Goal: Check status: Check status

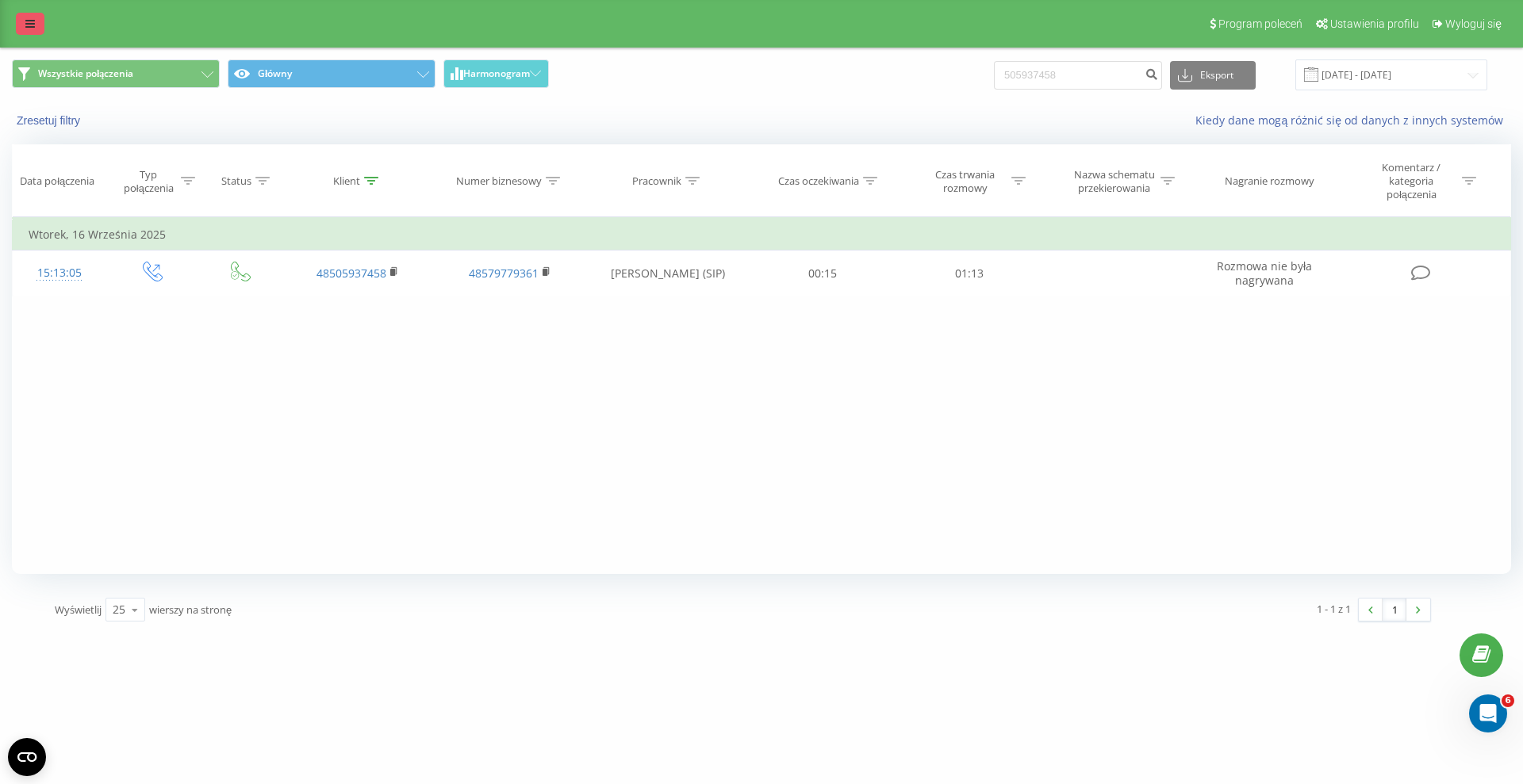
click at [32, 18] on icon at bounding box center [30, 24] width 10 height 11
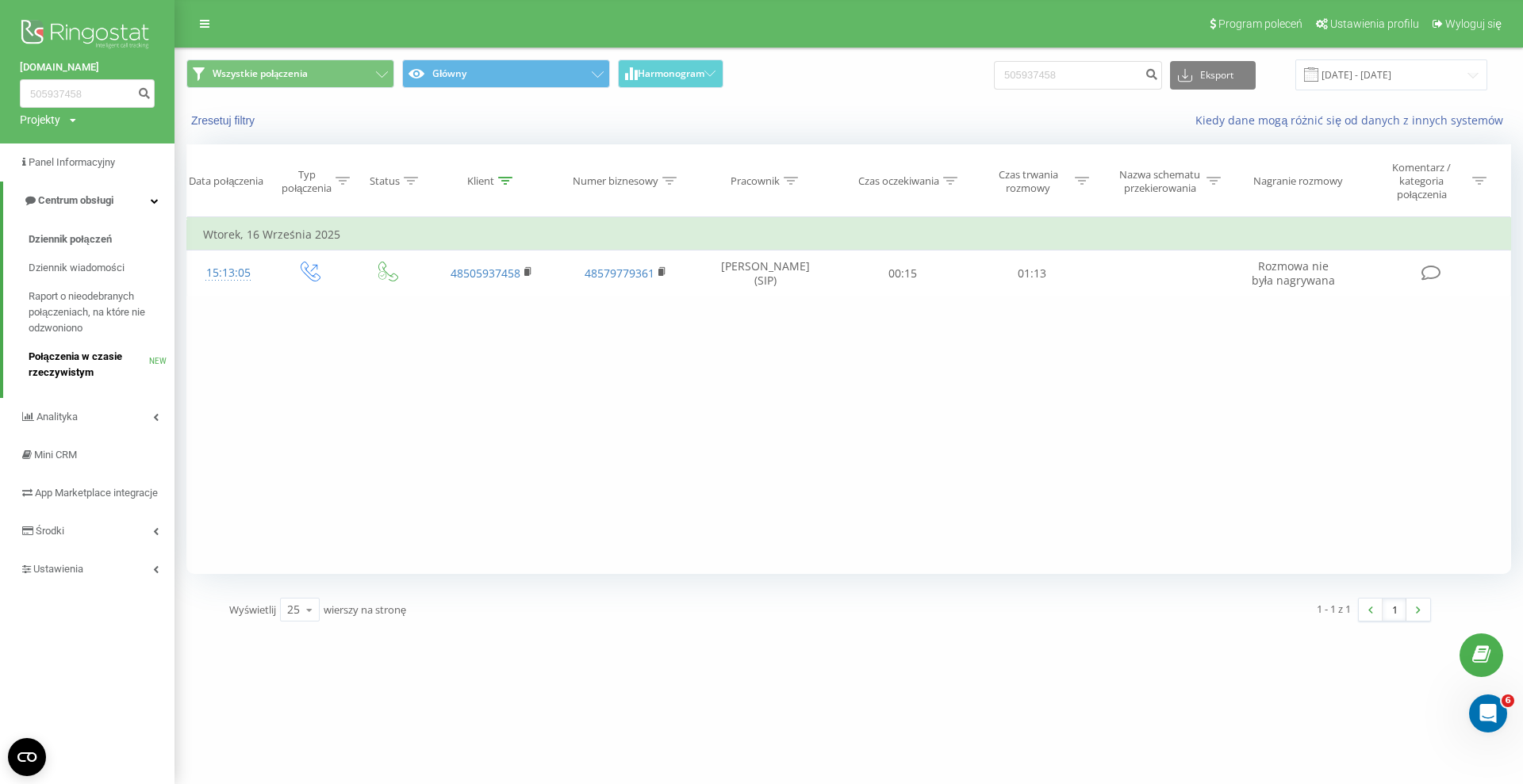
click at [69, 370] on span "Połączenia w czasie rzeczywistym" at bounding box center [89, 364] width 120 height 32
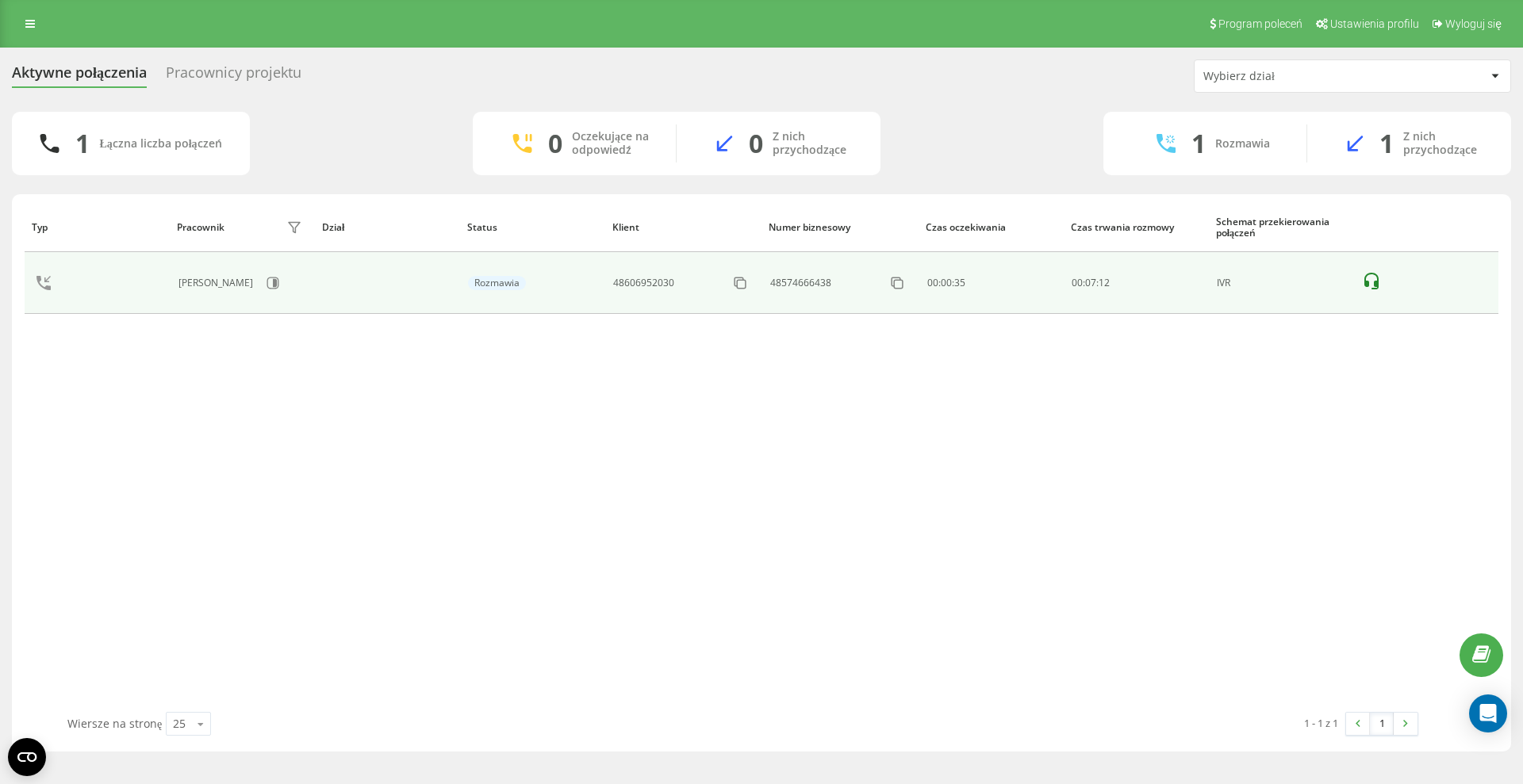
click at [1368, 277] on icon at bounding box center [1372, 282] width 19 height 19
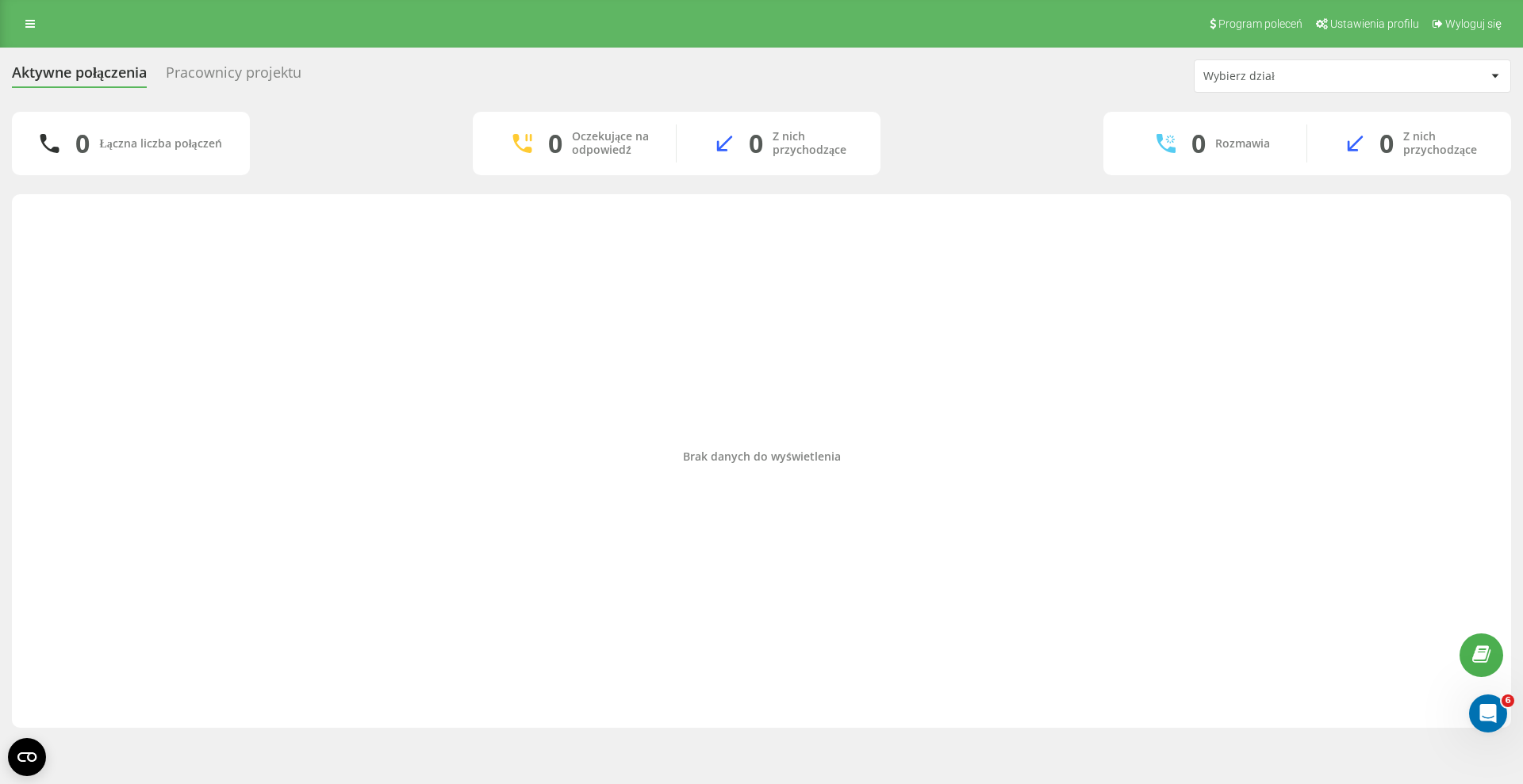
drag, startPoint x: 399, startPoint y: 293, endPoint x: 372, endPoint y: 258, distance: 44.2
click at [399, 293] on div "Brak danych do wyświetlenia" at bounding box center [762, 457] width 1474 height 510
